Goal: Information Seeking & Learning: Find specific page/section

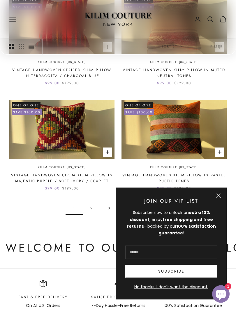
scroll to position [599, 0]
click at [221, 196] on button "Close" at bounding box center [219, 196] width 5 height 5
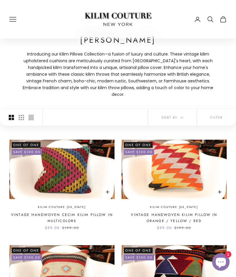
scroll to position [0, 0]
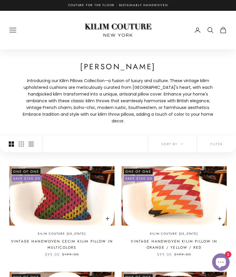
click at [178, 141] on span "Sort by" at bounding box center [173, 143] width 22 height 5
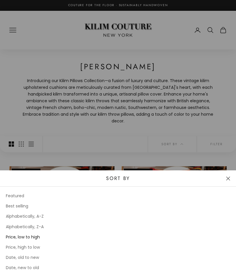
click at [209, 128] on div at bounding box center [118, 138] width 236 height 277
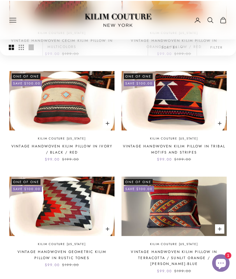
scroll to position [199, 0]
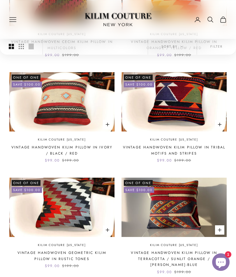
click at [210, 21] on icon "Secondary navigation" at bounding box center [210, 19] width 7 height 7
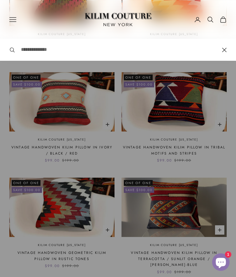
click at [69, 52] on input "Search" at bounding box center [119, 50] width 196 height 8
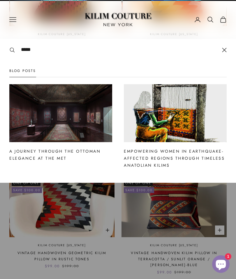
type input "*****"
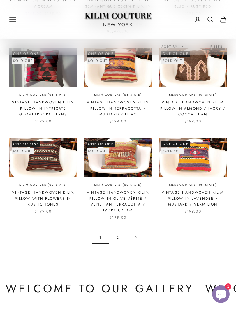
scroll to position [667, 0]
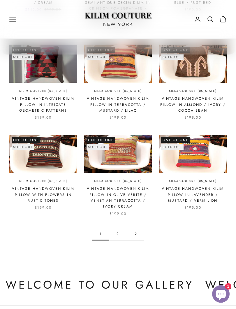
click at [135, 233] on icon "Go to page 2" at bounding box center [135, 234] width 1 height 3
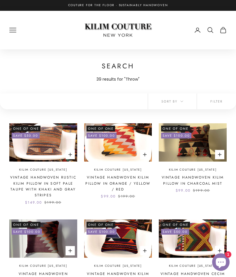
scroll to position [684, 0]
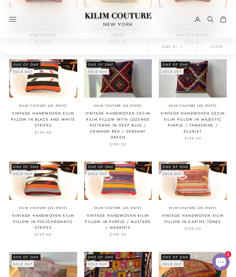
scroll to position [151, 0]
